Goal: Task Accomplishment & Management: Use online tool/utility

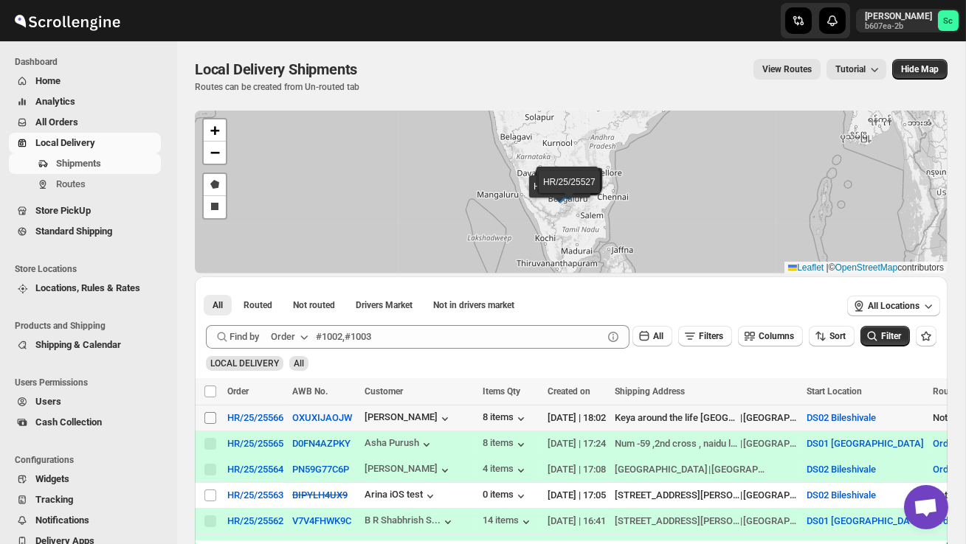
click at [211, 418] on input "Select shipment" at bounding box center [210, 418] width 12 height 12
checkbox input "true"
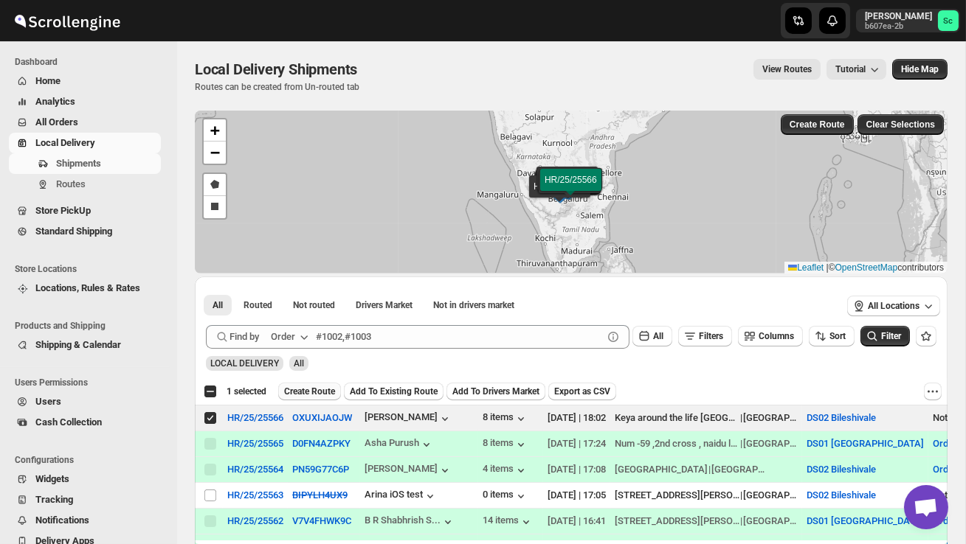
click at [330, 389] on span "Create Route" at bounding box center [309, 392] width 51 height 12
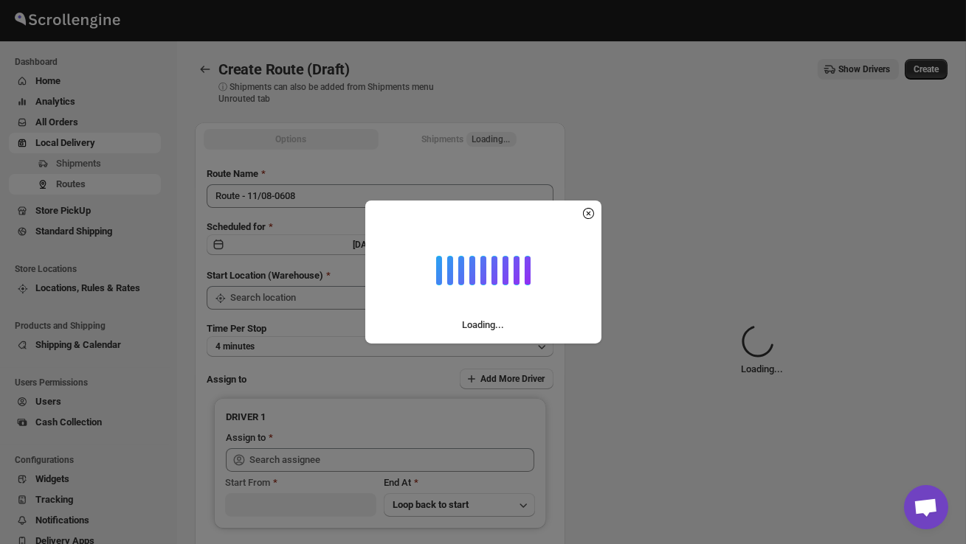
type input "DS02 Bileshivale"
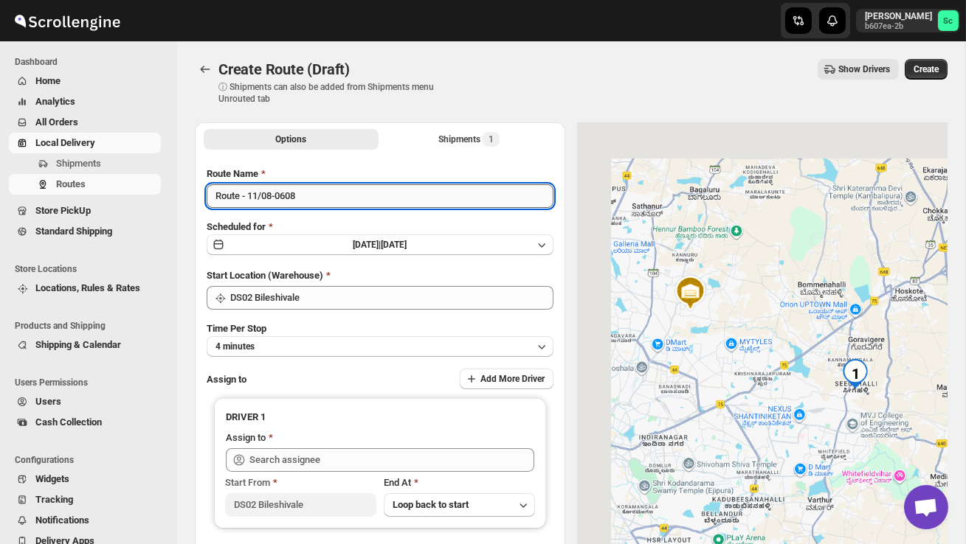
click at [322, 201] on input "Route - 11/08-0608" at bounding box center [380, 196] width 347 height 24
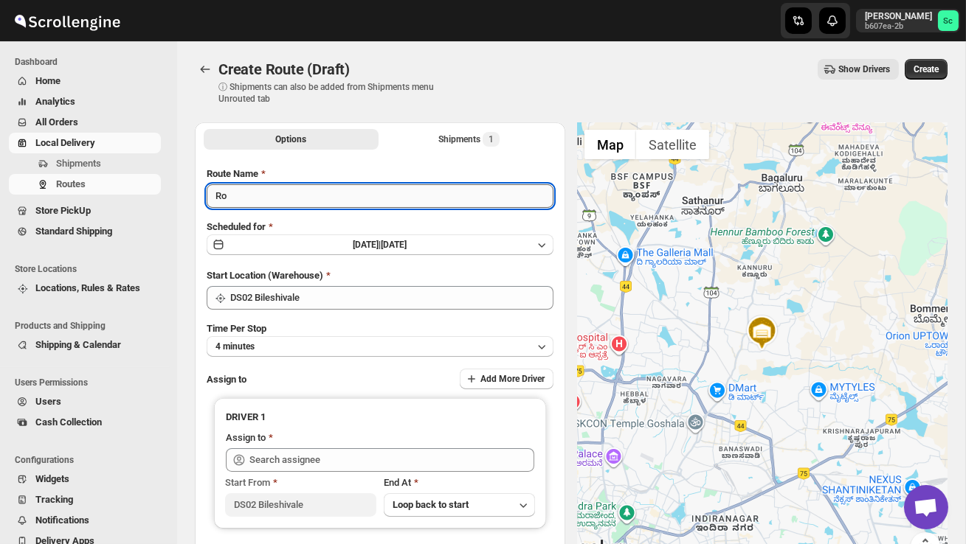
type input "R"
type input "Order no 25566"
click at [359, 336] on button "4 minutes" at bounding box center [380, 346] width 347 height 21
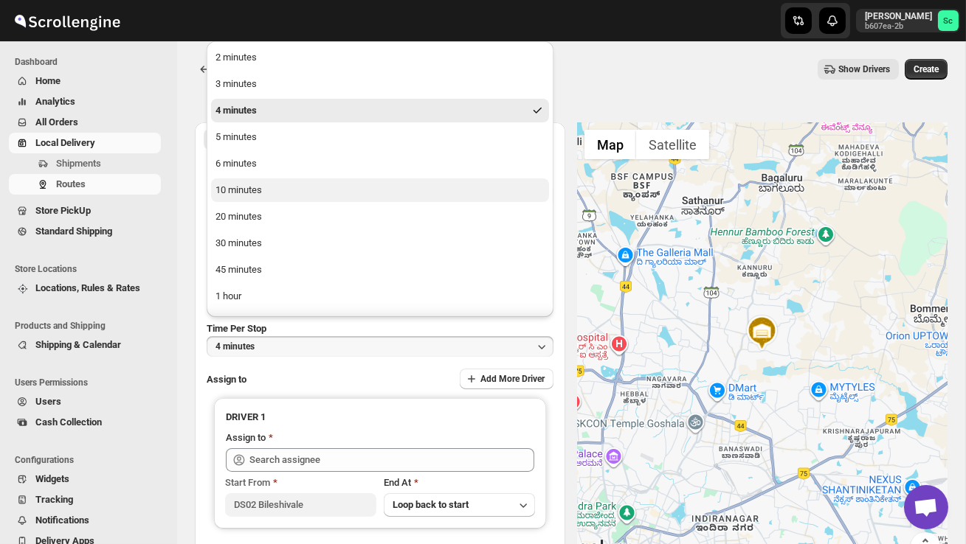
click at [290, 195] on button "10 minutes" at bounding box center [380, 191] width 338 height 24
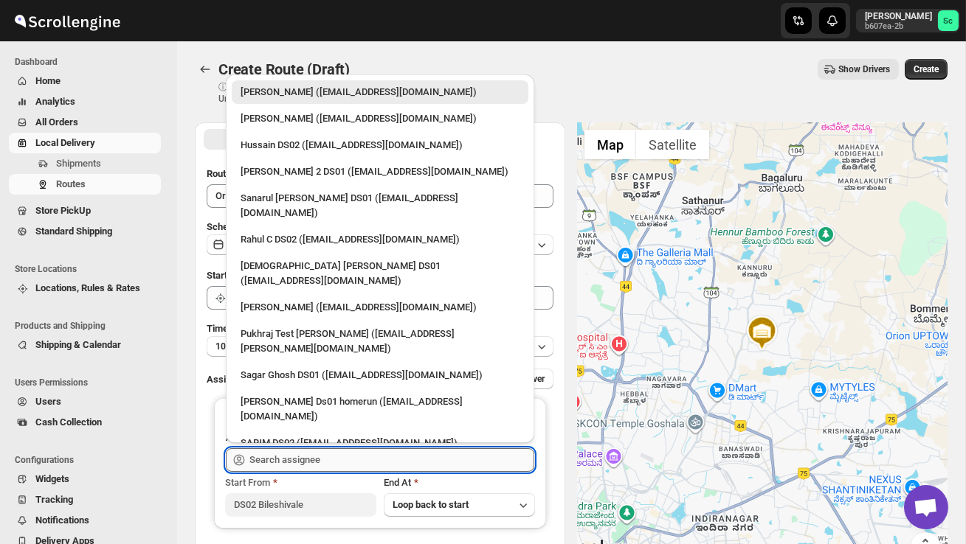
click at [294, 454] on input "text" at bounding box center [391, 461] width 285 height 24
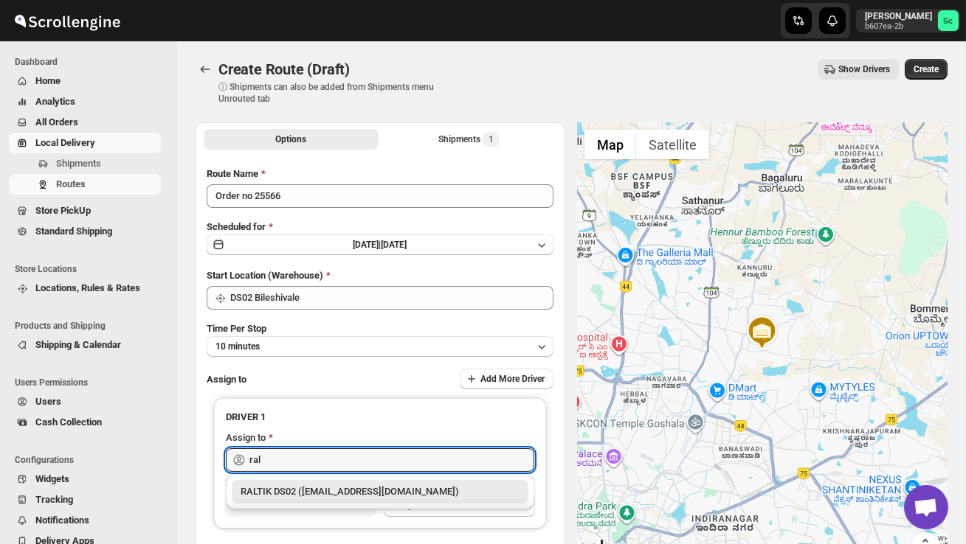
click at [323, 487] on div "RALTIK DS02 ([EMAIL_ADDRESS][DOMAIN_NAME])" at bounding box center [379, 492] width 279 height 15
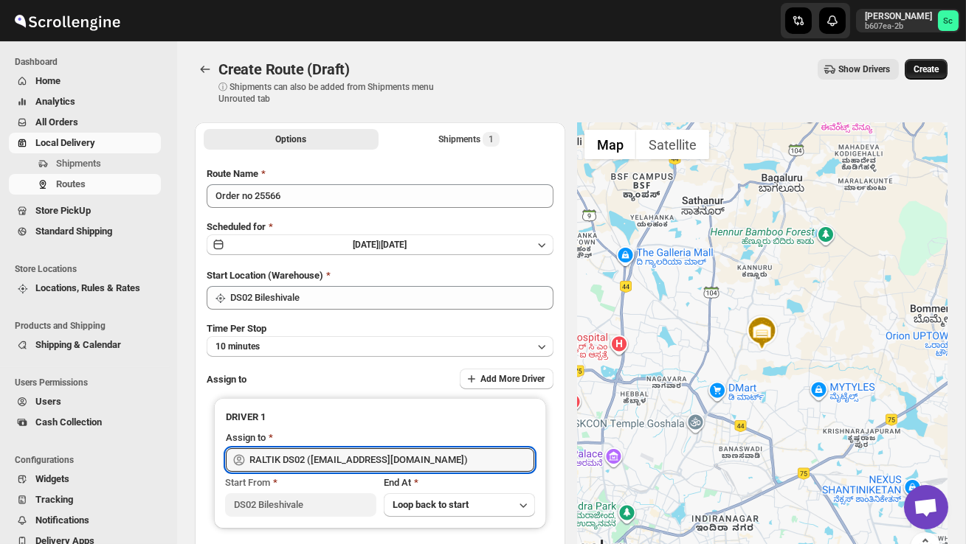
type input "RALTIK DS02 ([EMAIL_ADDRESS][DOMAIN_NAME])"
click at [927, 77] on button "Create" at bounding box center [925, 69] width 43 height 21
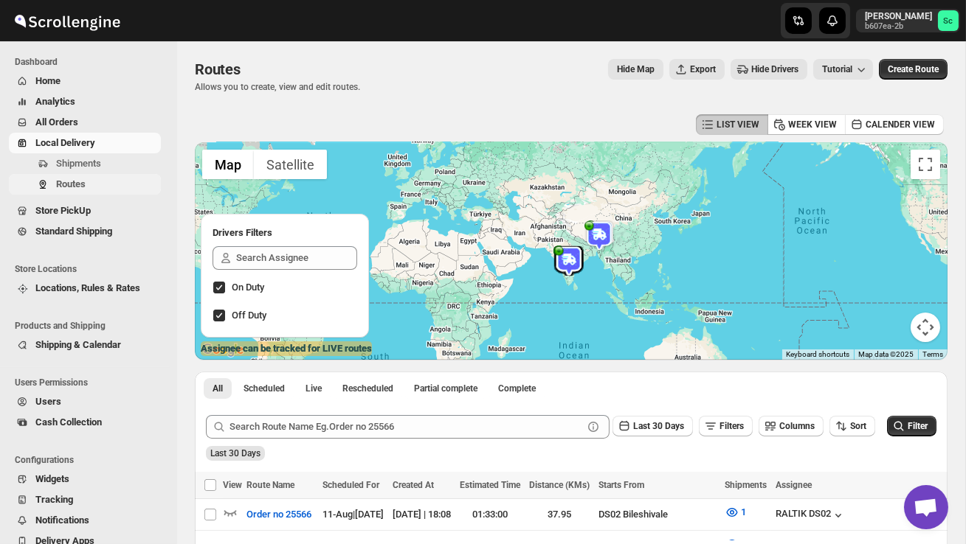
click at [122, 176] on button "Routes" at bounding box center [85, 184] width 152 height 21
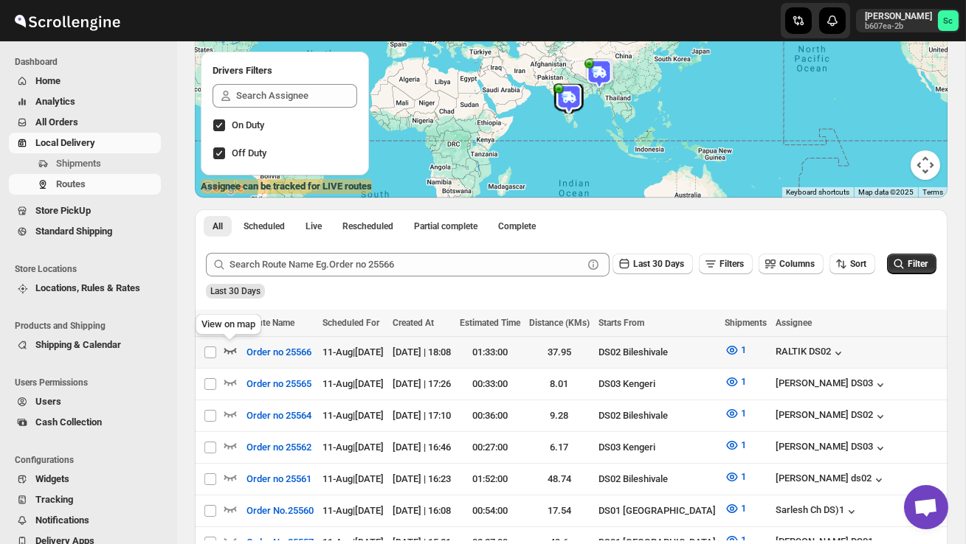
click at [229, 348] on icon "button" at bounding box center [230, 350] width 15 height 15
